Goal: Find specific page/section: Find specific page/section

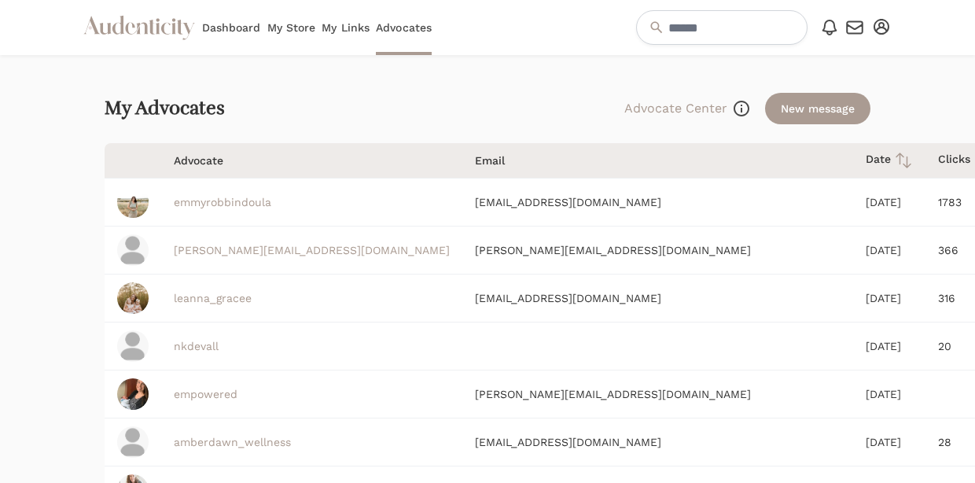
click at [223, 17] on link "Dashboard" at bounding box center [231, 27] width 59 height 55
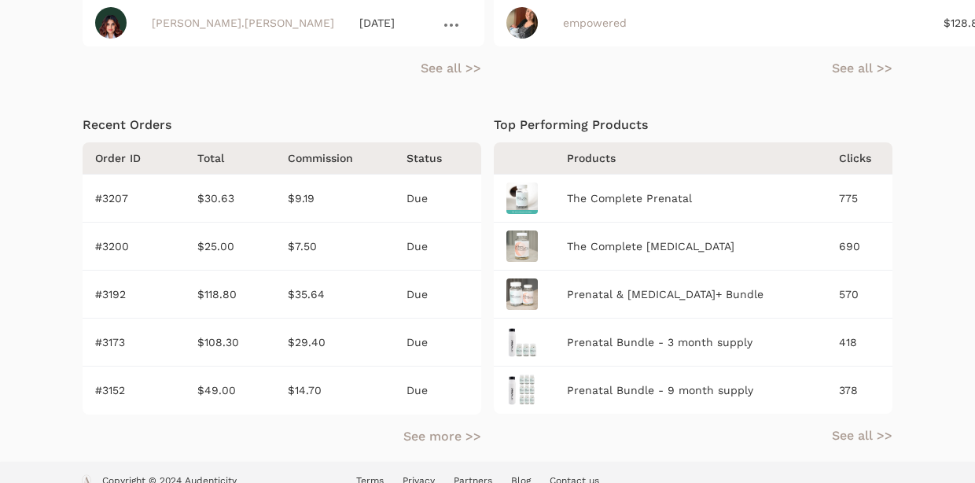
scroll to position [766, 0]
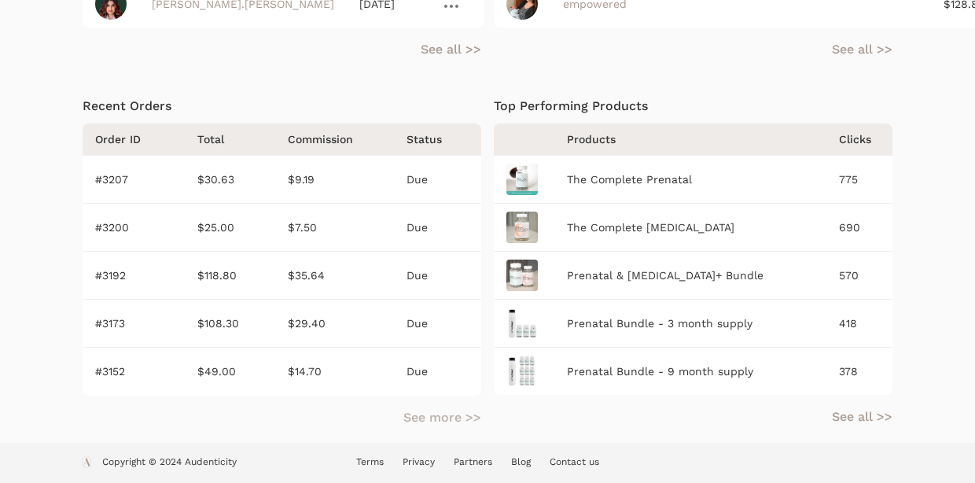
click at [438, 416] on link "See more >>" at bounding box center [442, 417] width 78 height 19
